Goal: Information Seeking & Learning: Learn about a topic

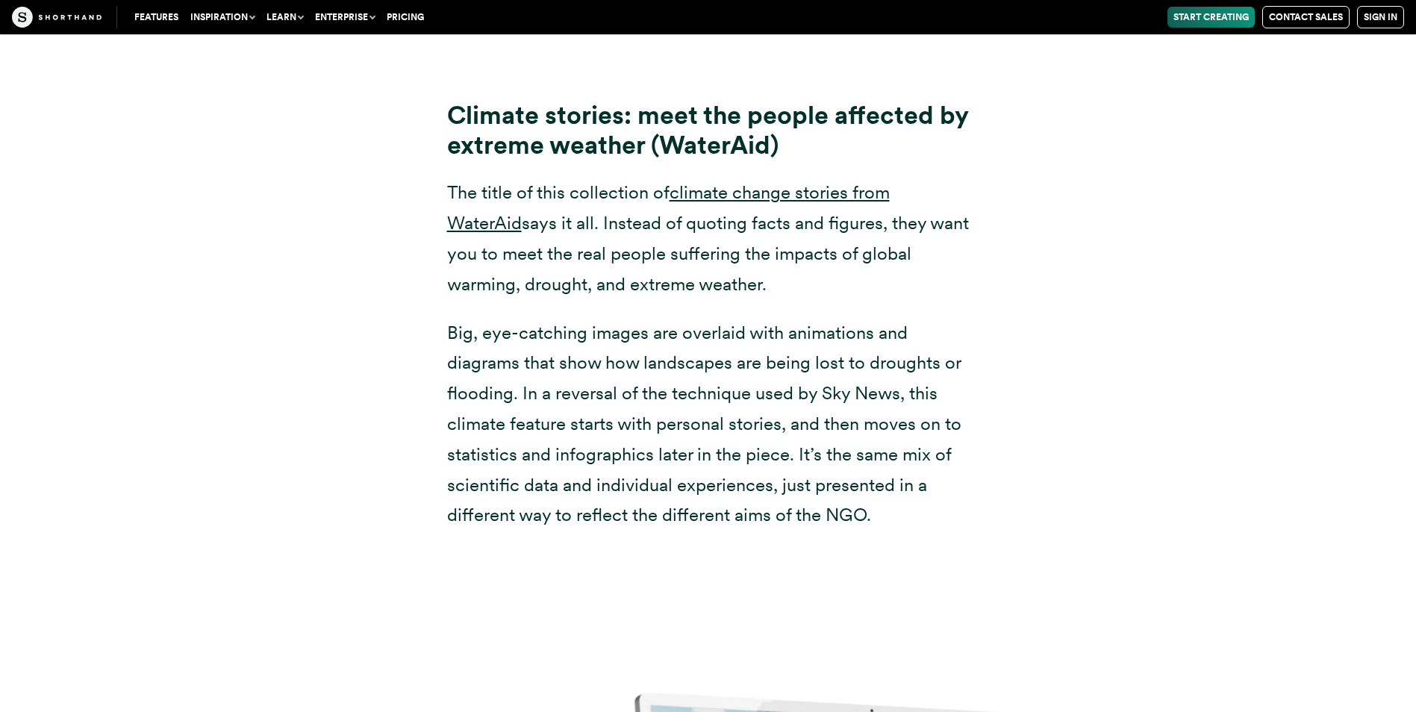
scroll to position [11599, 0]
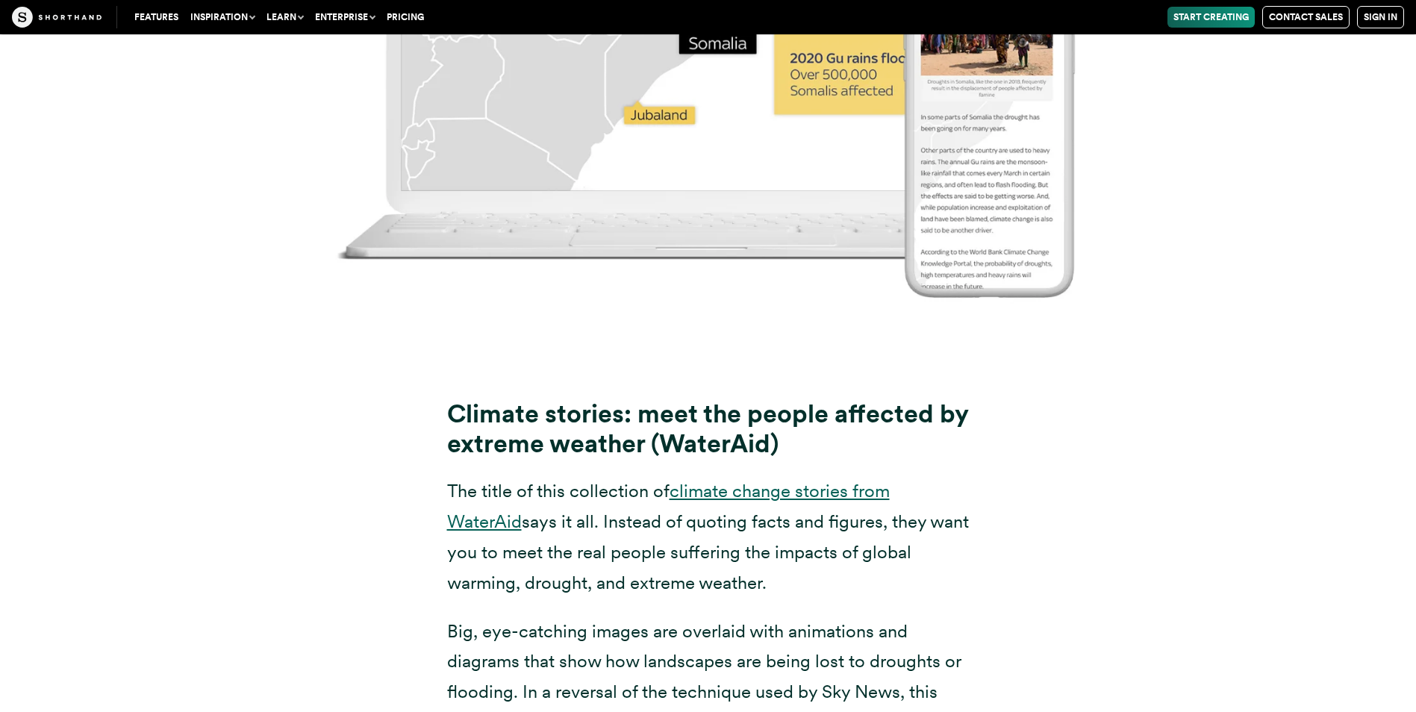
click at [740, 480] on link "climate change stories from WaterAid" at bounding box center [668, 506] width 443 height 52
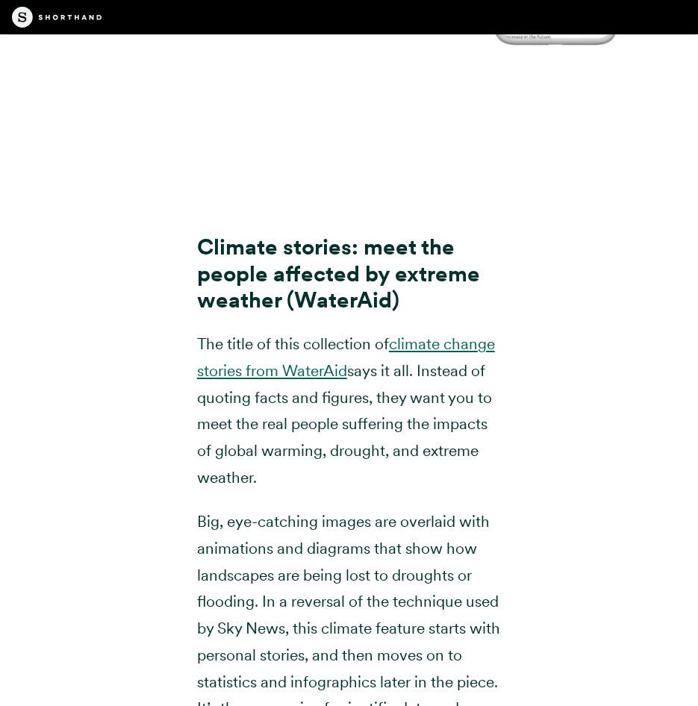
scroll to position [12397, 0]
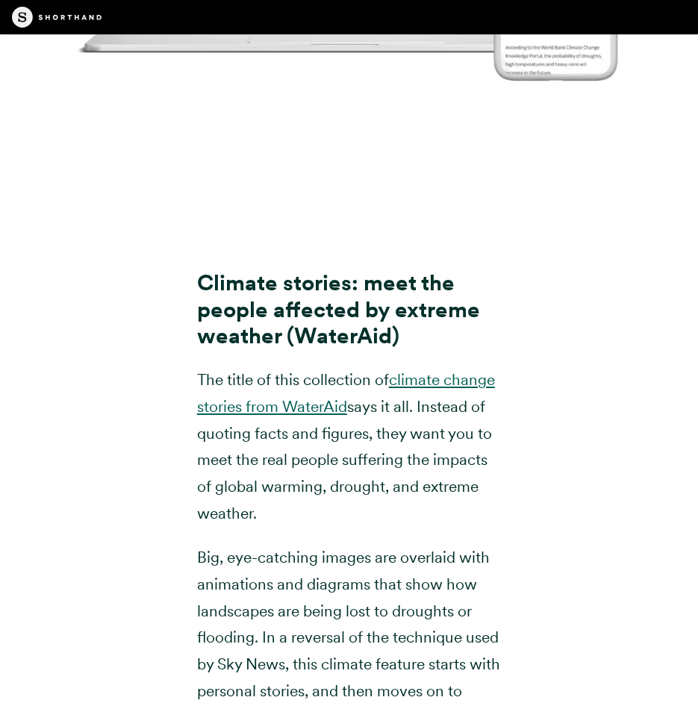
click at [340, 370] on link "climate change stories from WaterAid" at bounding box center [346, 393] width 298 height 46
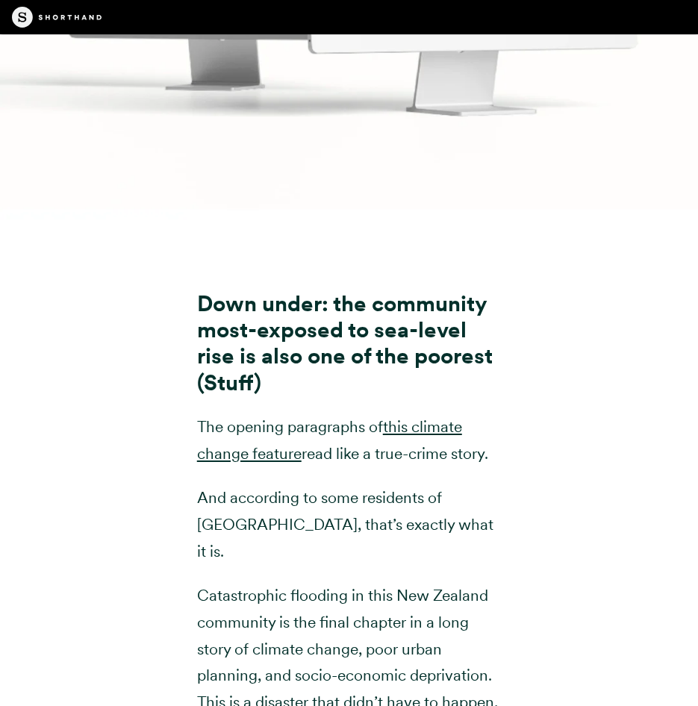
scroll to position [8068, 0]
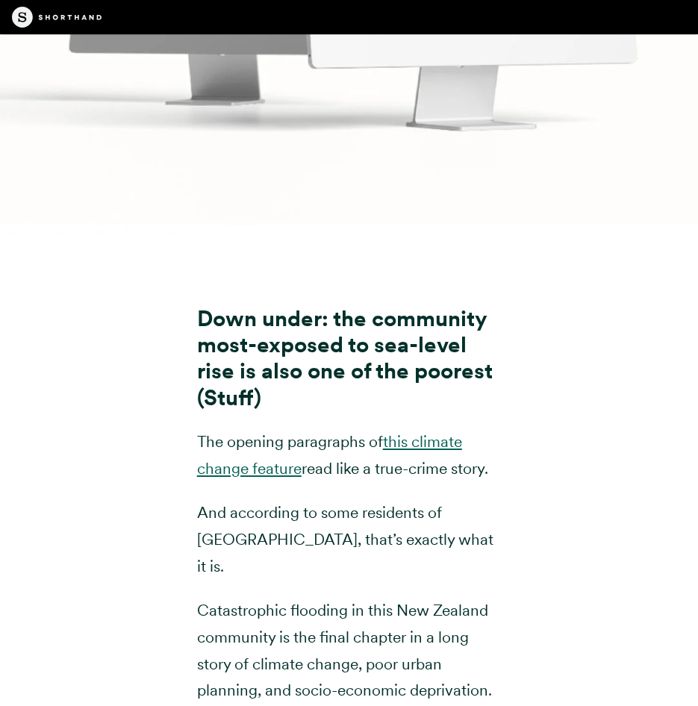
click at [280, 432] on link "this climate change feature" at bounding box center [329, 455] width 265 height 46
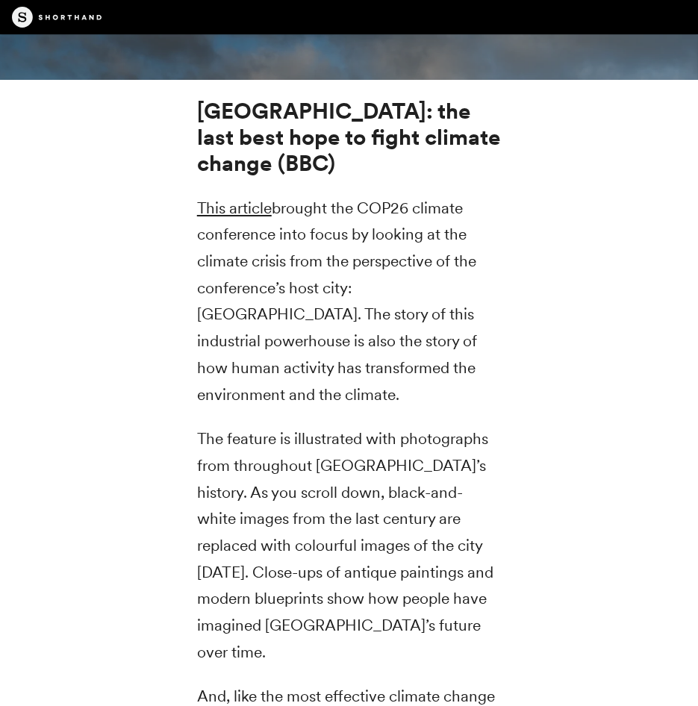
scroll to position [5903, 0]
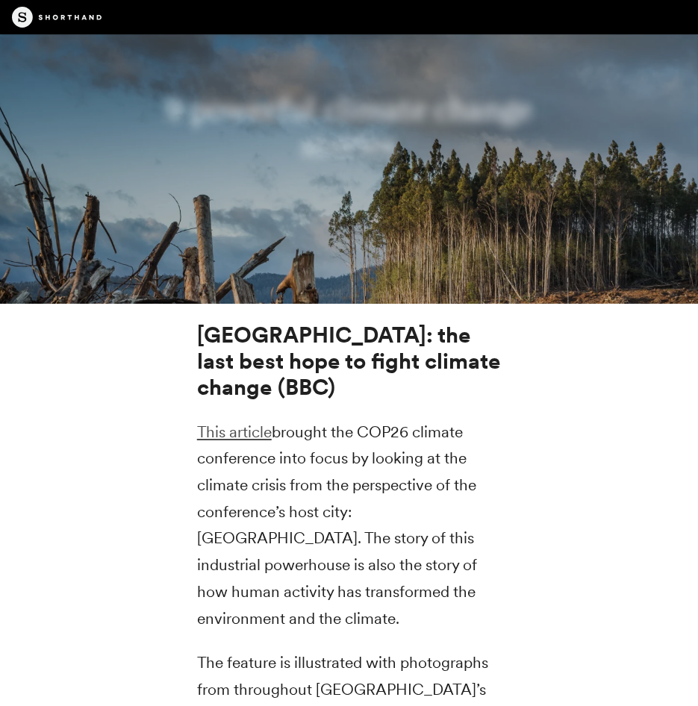
click at [249, 422] on link "This article" at bounding box center [234, 431] width 75 height 19
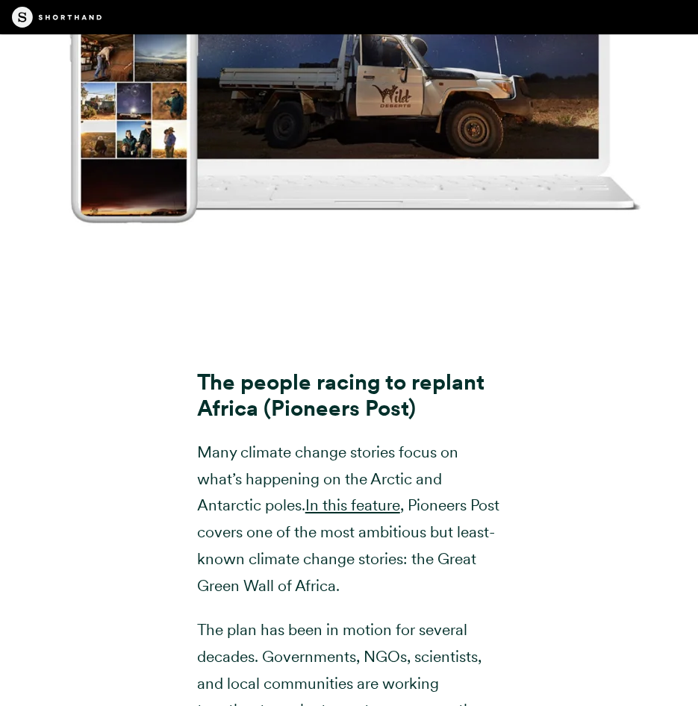
scroll to position [18576, 0]
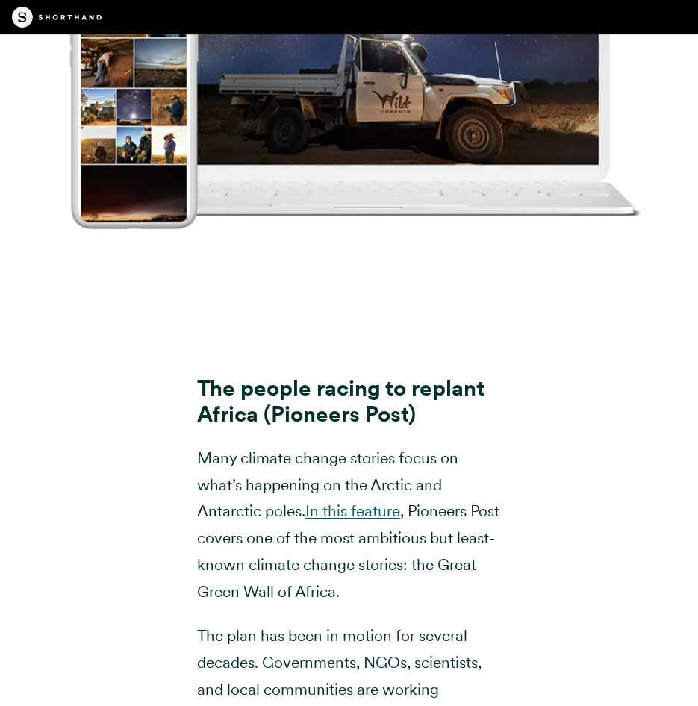
click at [351, 502] on link "In this feature" at bounding box center [352, 511] width 95 height 19
